Goal: Check status: Check status

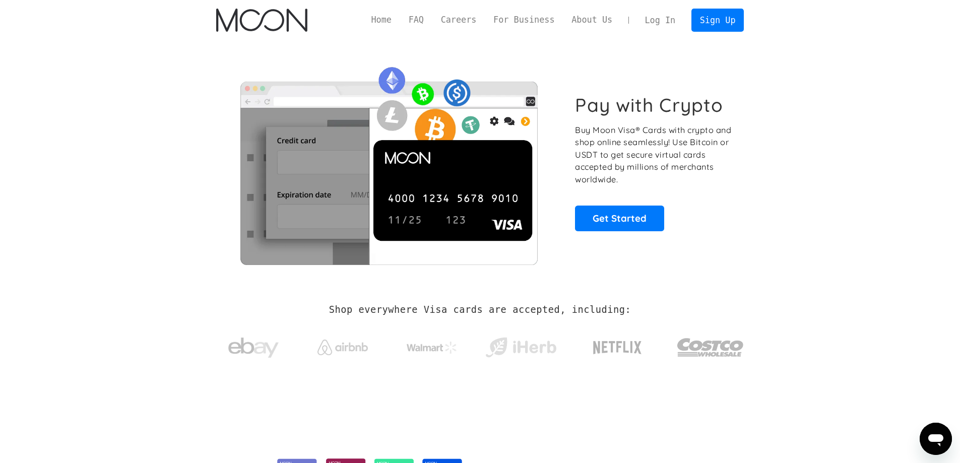
click at [668, 17] on link "Log In" at bounding box center [659, 20] width 47 height 22
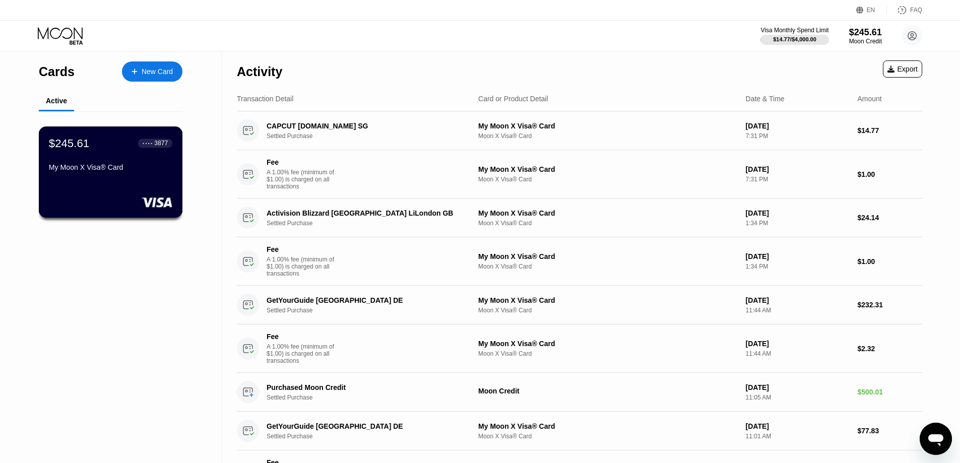
click at [128, 182] on div "$245.61 ● ● ● ● 3877 My Moon X Visa® Card" at bounding box center [111, 171] width 144 height 91
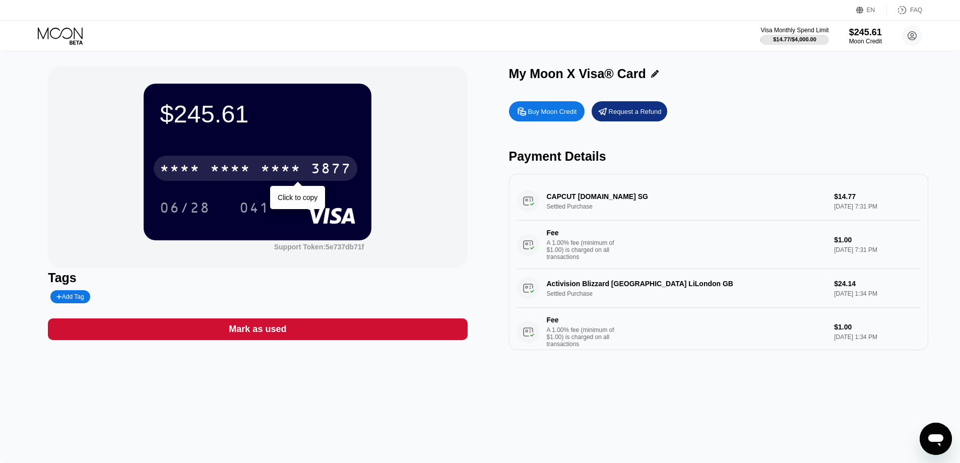
click at [262, 167] on div "* * * *" at bounding box center [280, 170] width 40 height 16
